Goal: Obtain resource: Download file/media

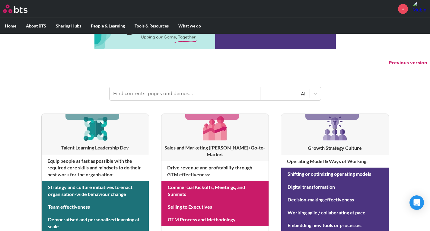
scroll to position [37, 0]
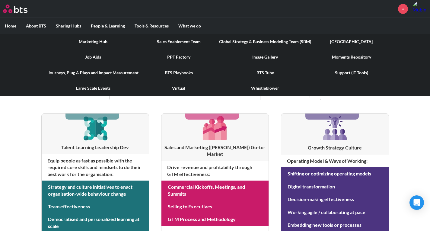
click at [189, 59] on link "PPT Factory" at bounding box center [178, 57] width 71 height 16
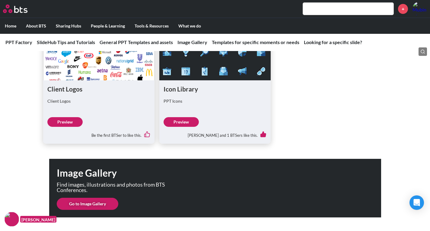
scroll to position [547, 0]
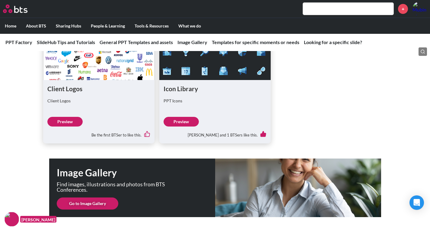
click at [64, 122] on link "Preview" at bounding box center [64, 122] width 35 height 10
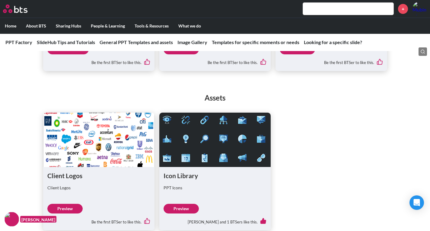
scroll to position [460, 0]
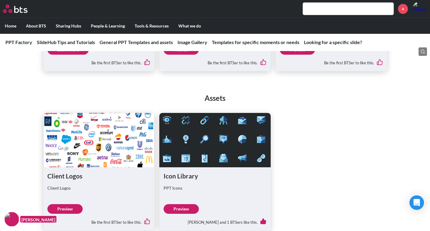
click at [179, 210] on link "Preview" at bounding box center [180, 209] width 35 height 10
